Goal: Task Accomplishment & Management: Complete application form

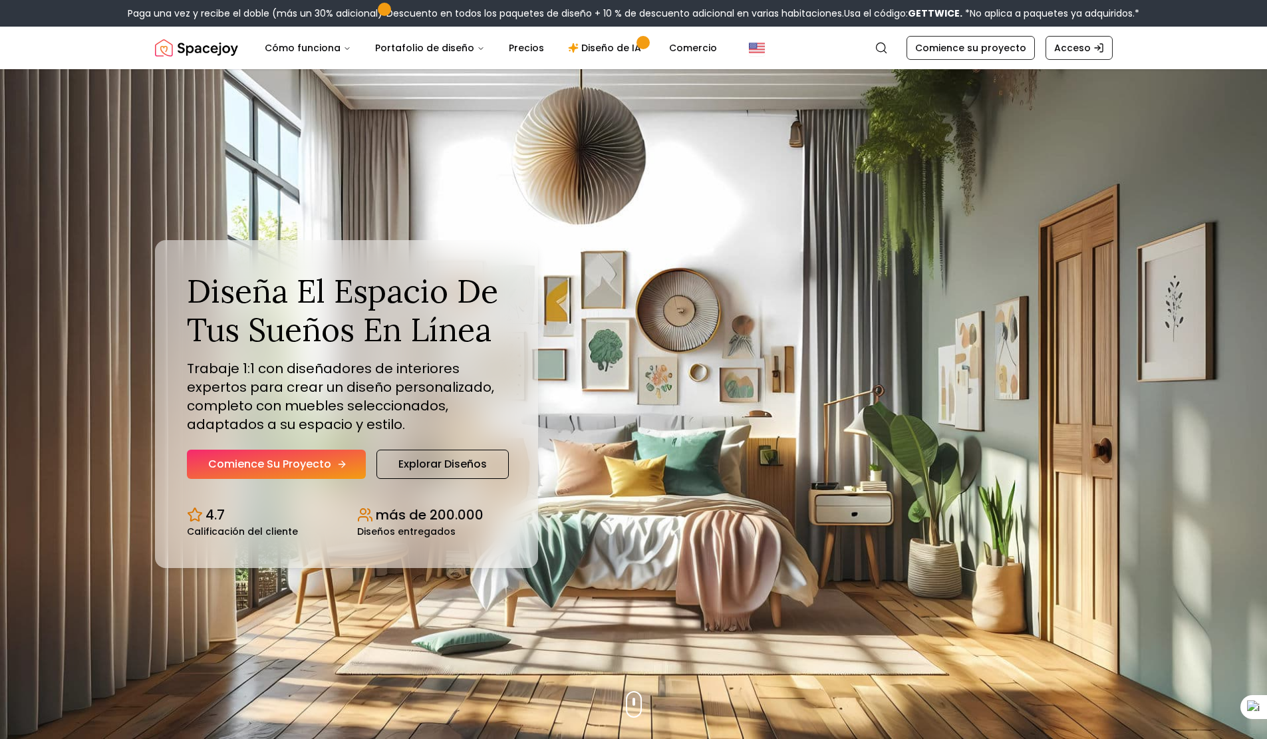
drag, startPoint x: 0, startPoint y: 0, endPoint x: 313, endPoint y: 464, distance: 560.0
click at [313, 464] on font "Comience su proyecto" at bounding box center [269, 463] width 123 height 15
click at [283, 452] on link "Comience su proyecto" at bounding box center [276, 464] width 179 height 29
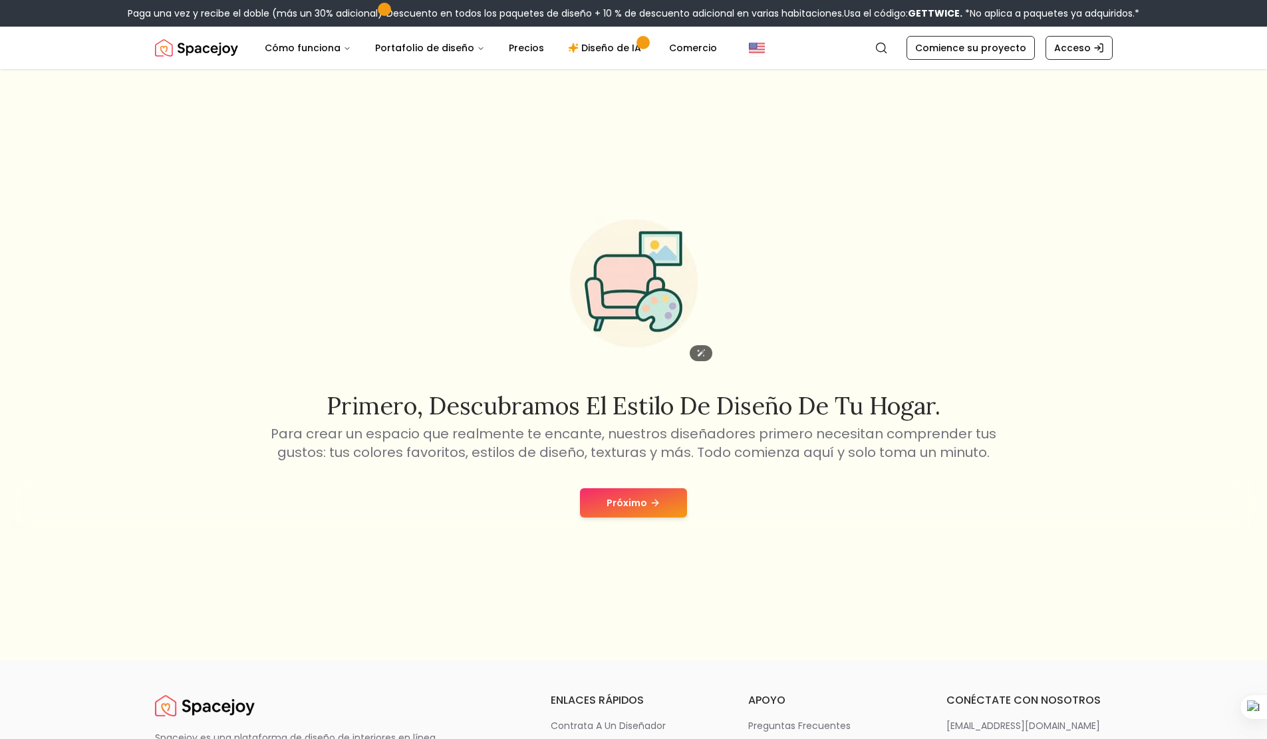
click at [627, 311] on img at bounding box center [634, 284] width 170 height 170
click at [645, 507] on font "Próximo" at bounding box center [627, 502] width 41 height 13
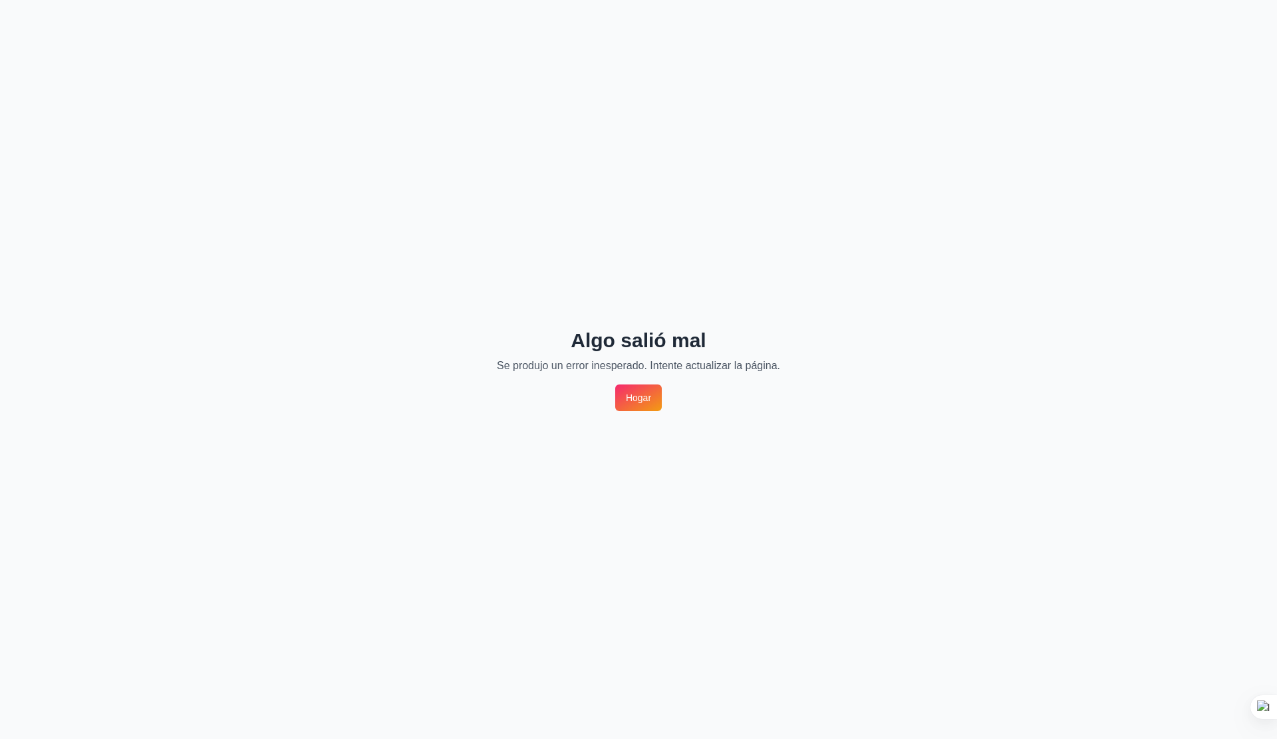
click at [631, 398] on font "Hogar" at bounding box center [638, 397] width 25 height 11
